Goal: Transaction & Acquisition: Purchase product/service

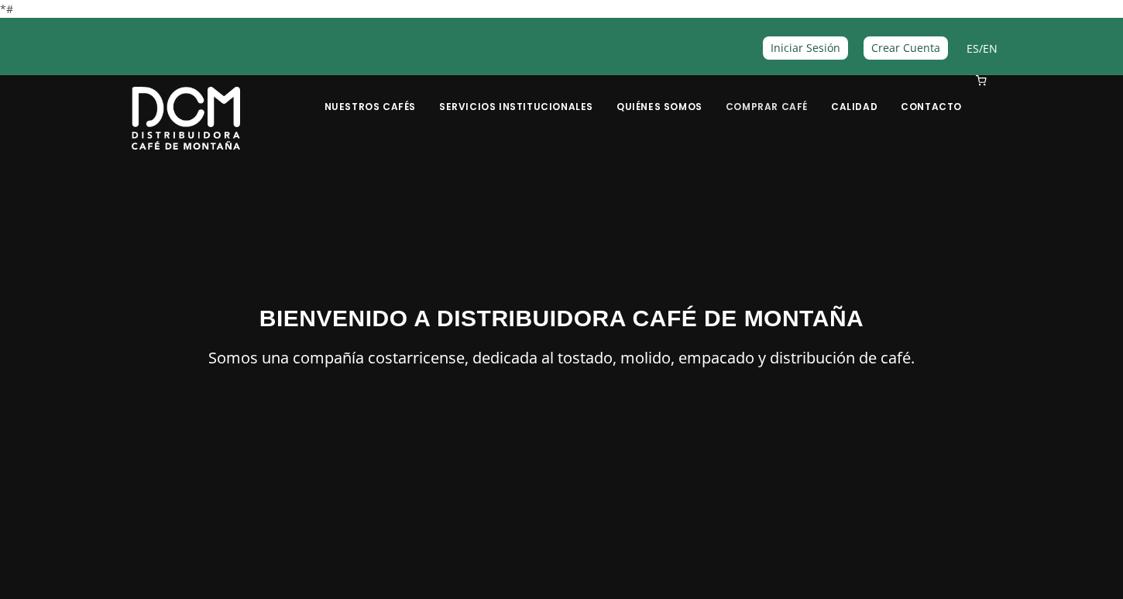
click at [772, 107] on link "Comprar Café" at bounding box center [767, 95] width 101 height 36
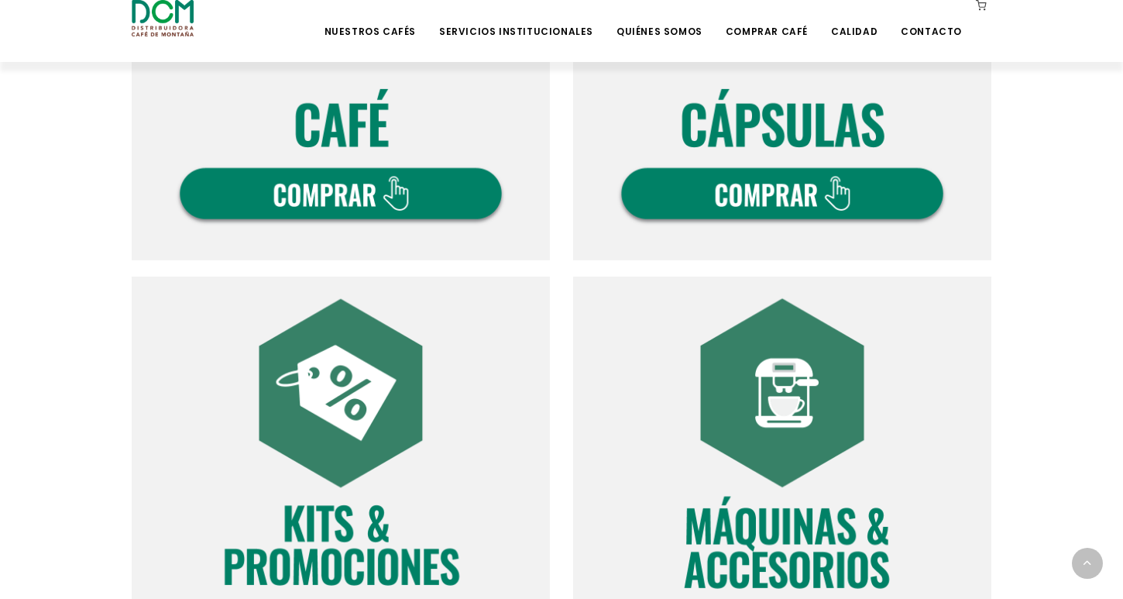
scroll to position [748, 0]
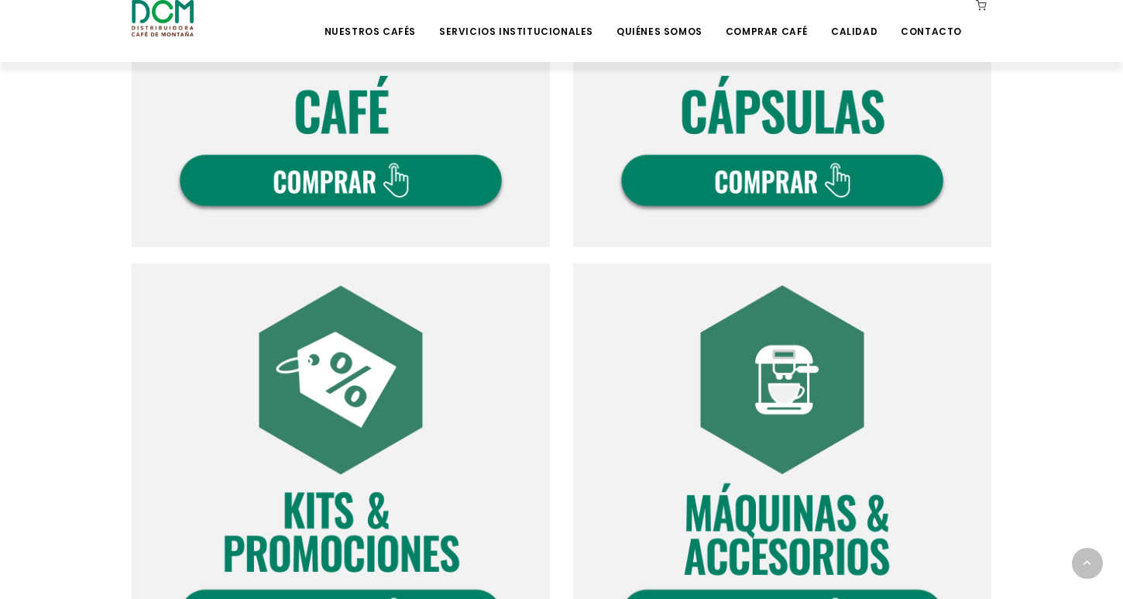
click at [382, 201] on img at bounding box center [341, 38] width 418 height 418
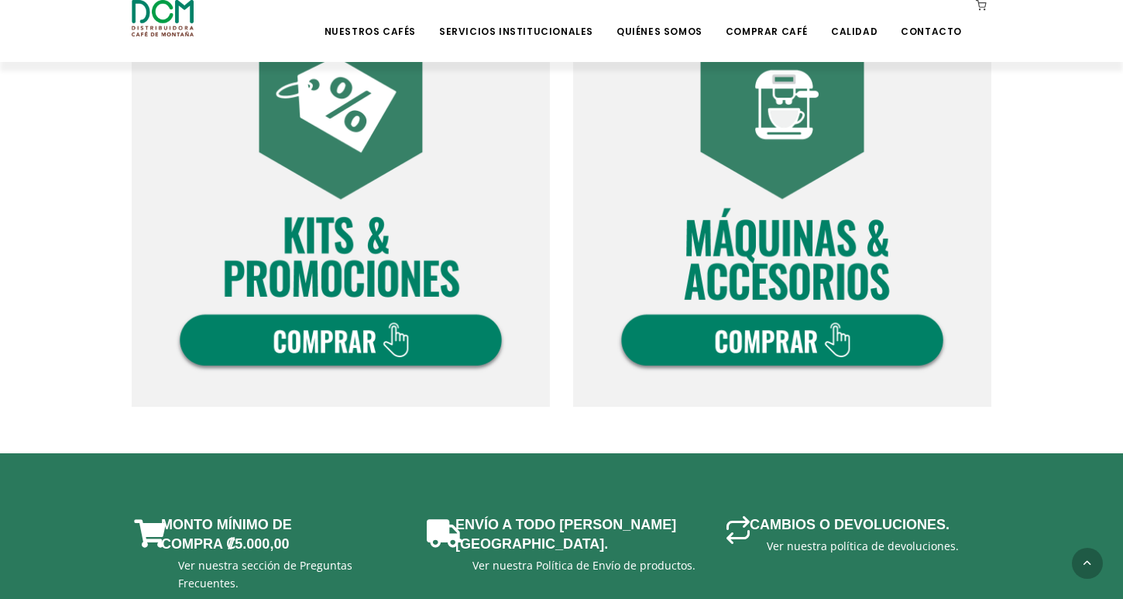
scroll to position [1023, 0]
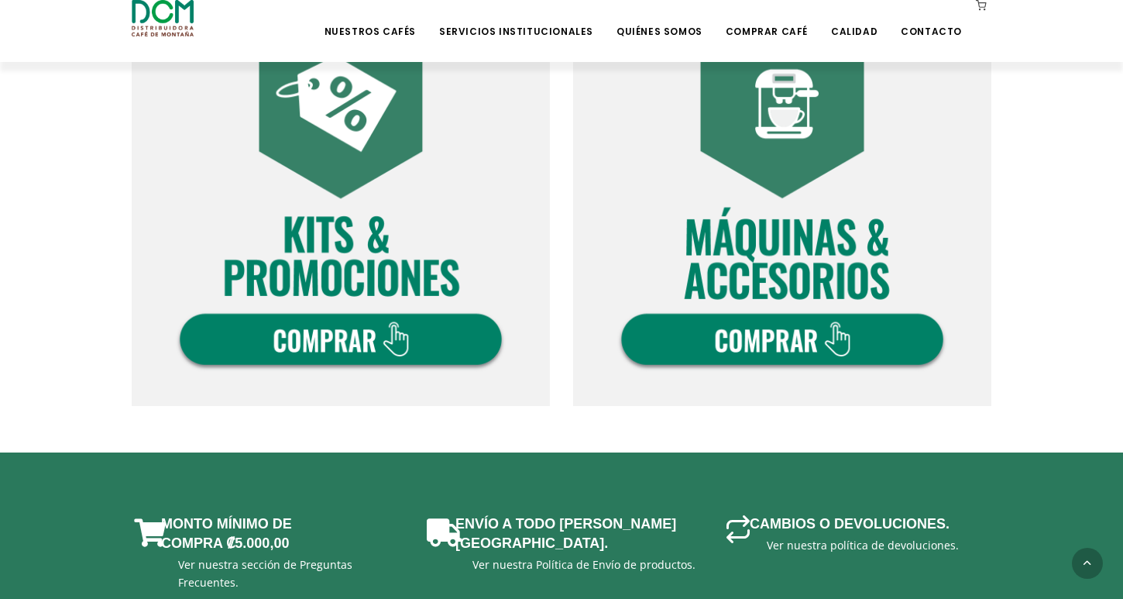
click at [791, 349] on img at bounding box center [782, 197] width 418 height 418
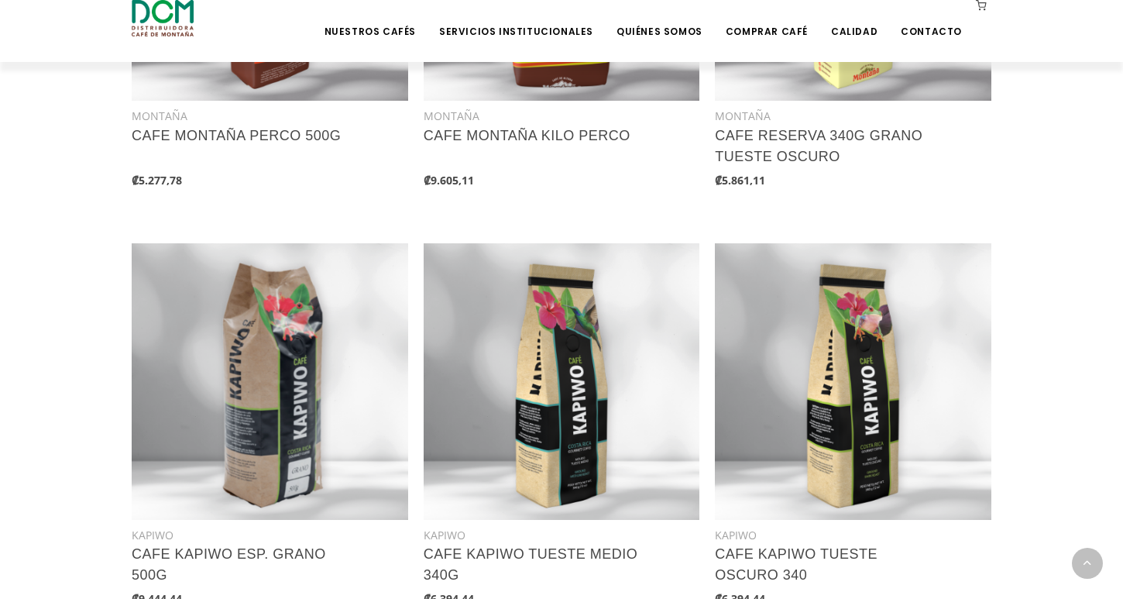
scroll to position [1942, 0]
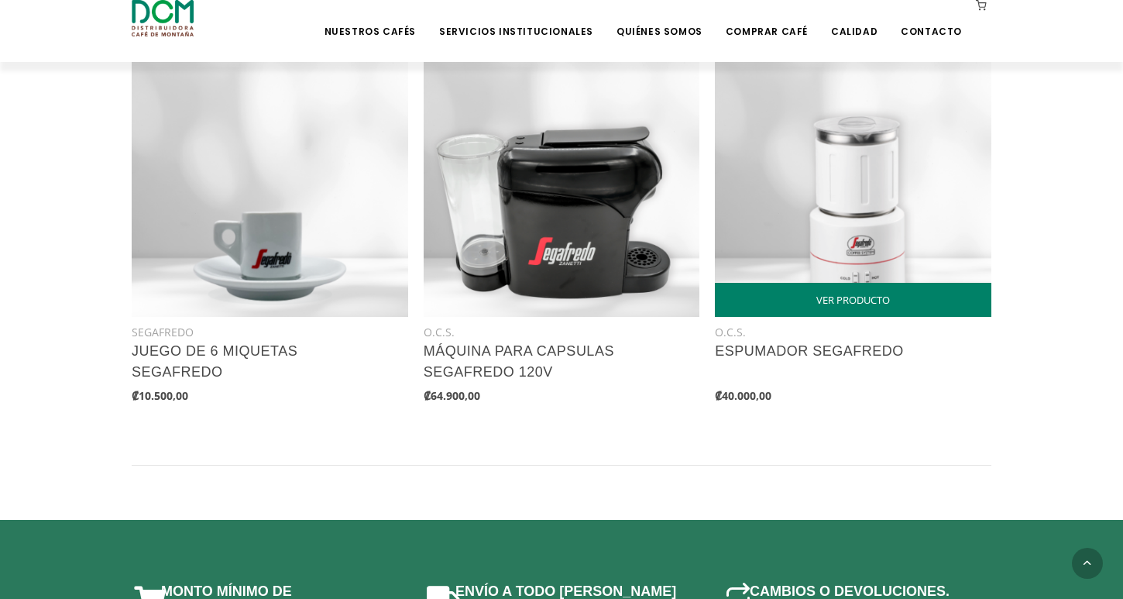
scroll to position [781, 0]
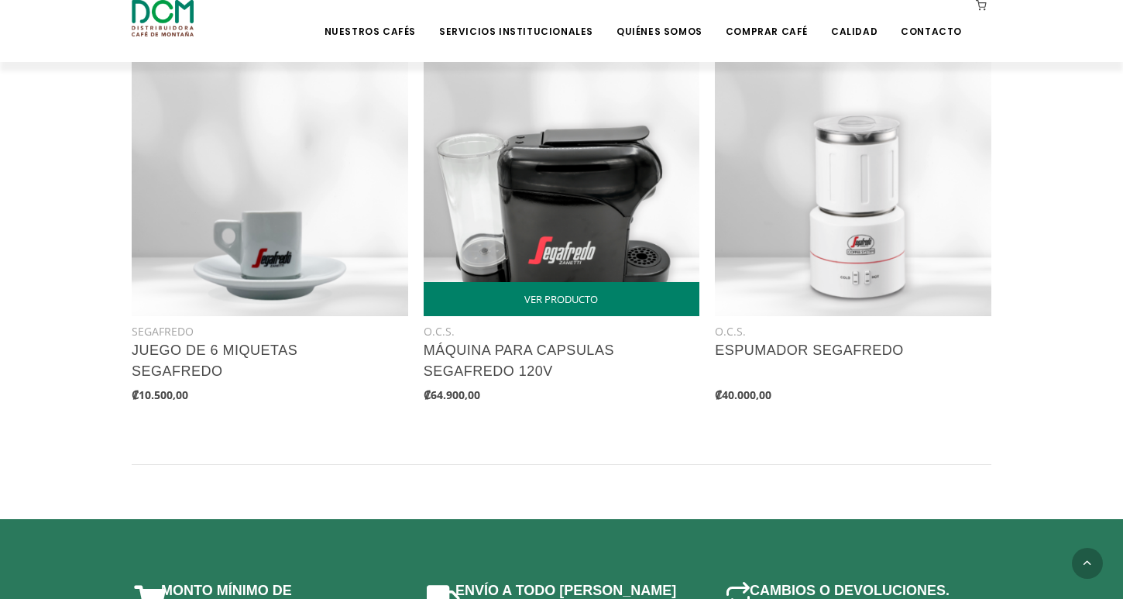
click at [573, 150] on img at bounding box center [562, 178] width 277 height 277
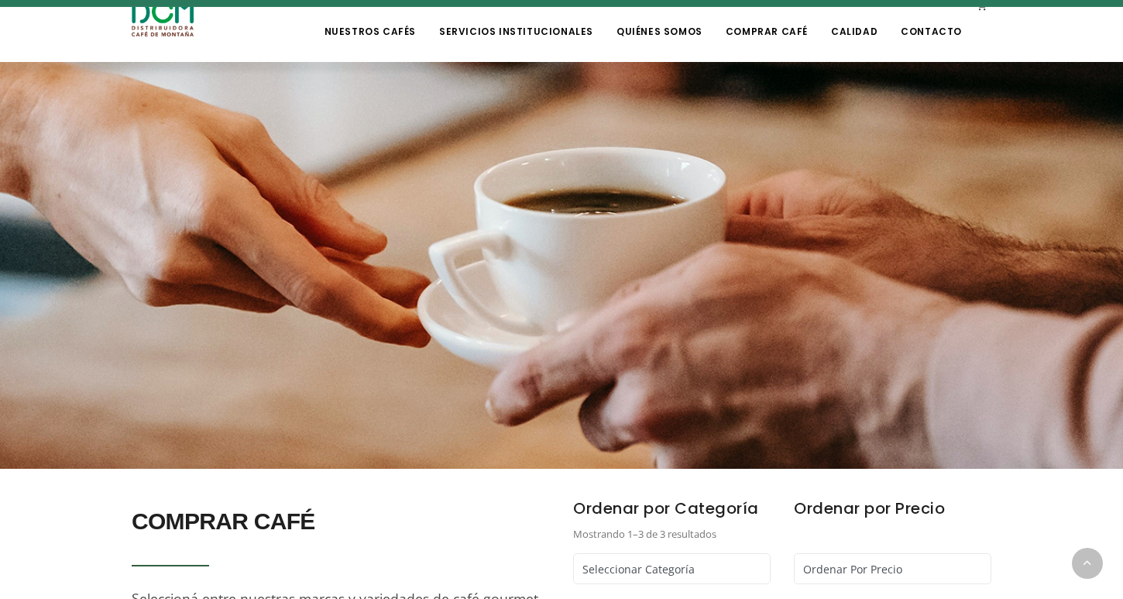
scroll to position [0, 0]
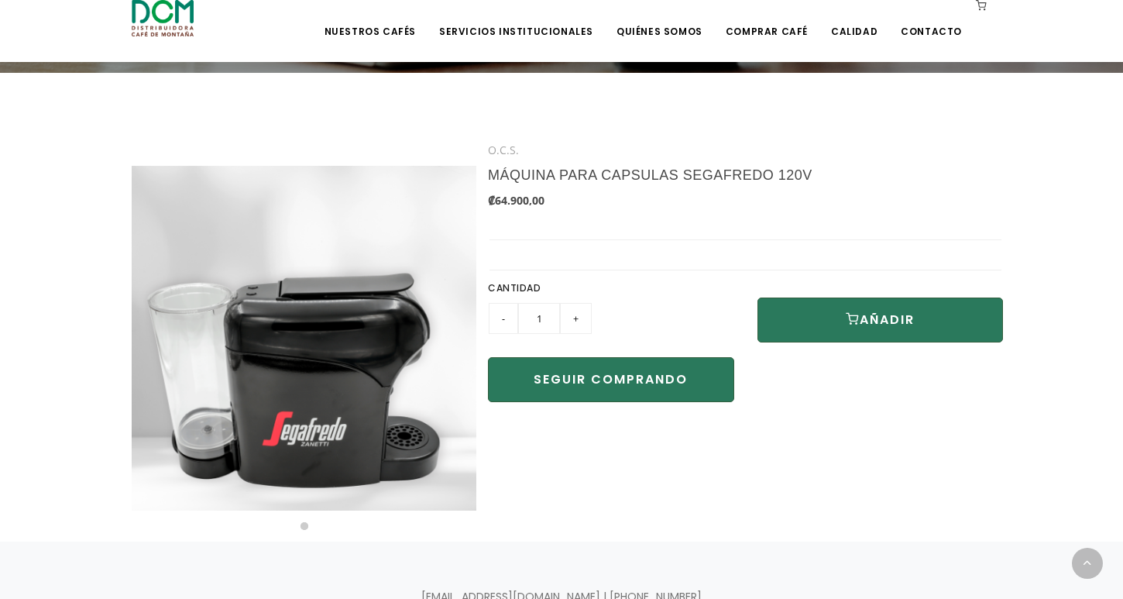
scroll to position [306, 0]
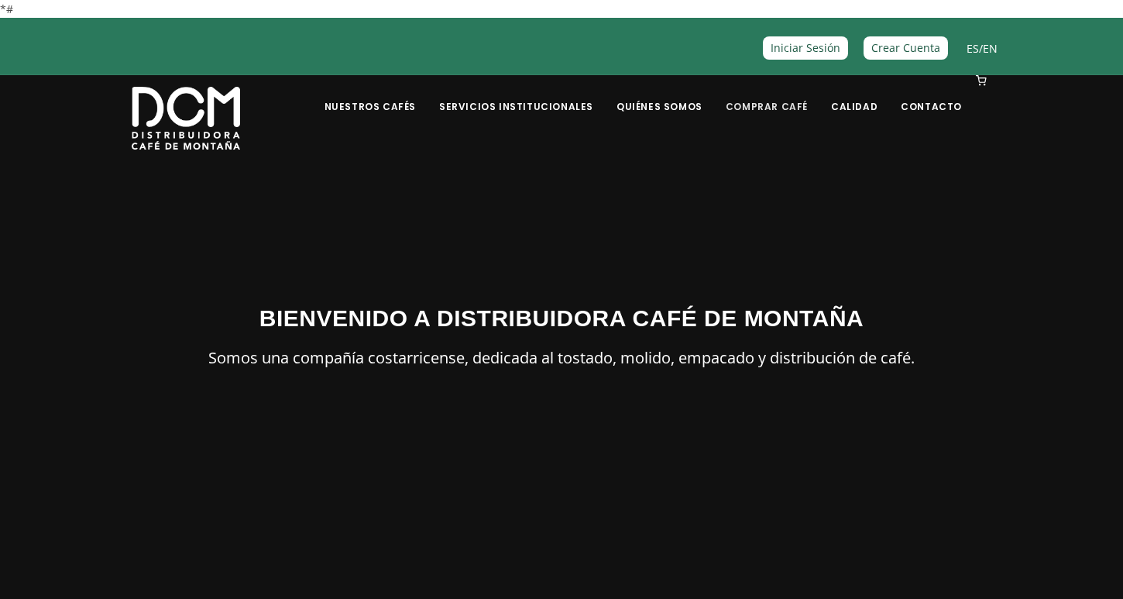
click at [780, 100] on link "Comprar Café" at bounding box center [767, 95] width 101 height 36
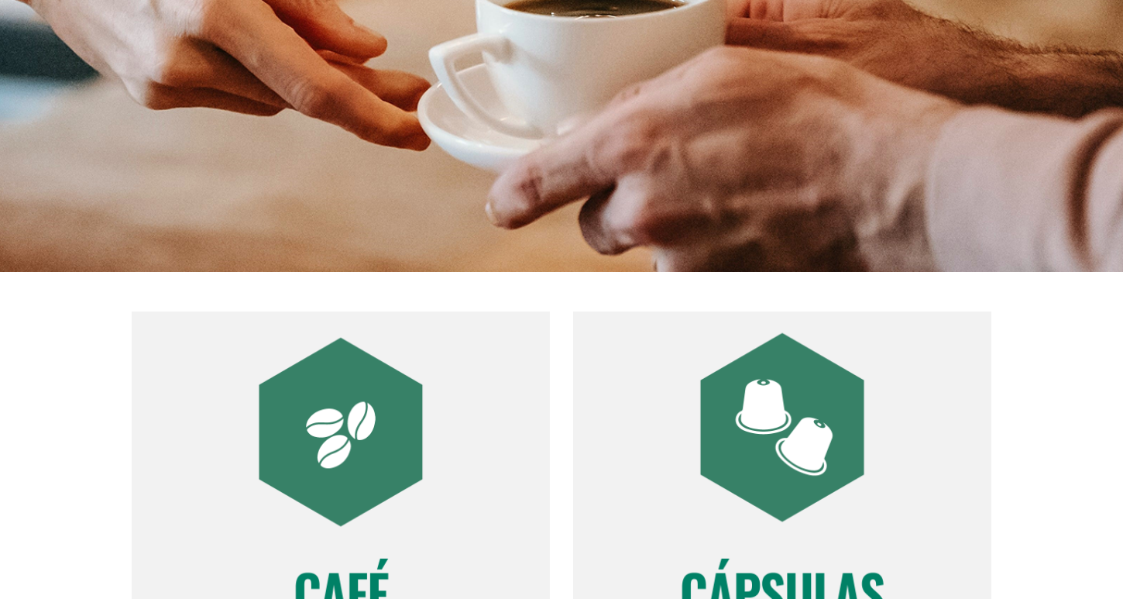
scroll to position [473, 0]
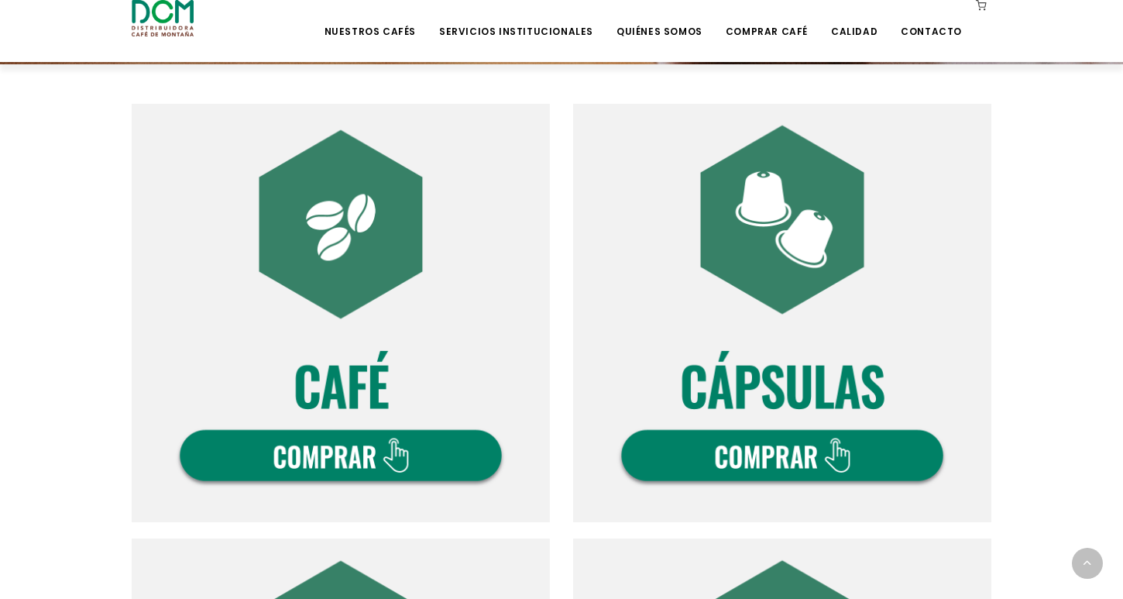
click at [359, 293] on img at bounding box center [341, 313] width 418 height 418
